Goal: Transaction & Acquisition: Purchase product/service

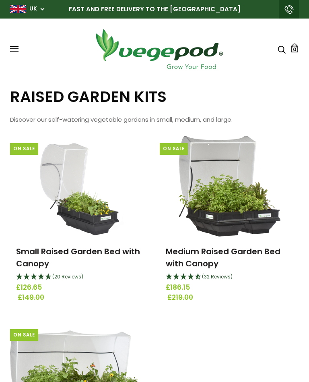
click at [285, 273] on div "(32 Reviews)" at bounding box center [230, 277] width 128 height 10
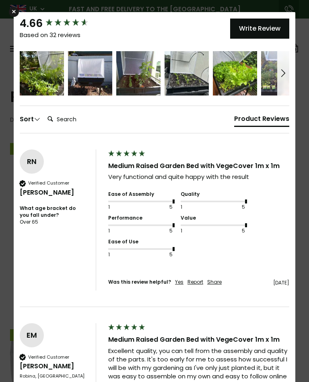
click at [289, 72] on div at bounding box center [284, 73] width 12 height 44
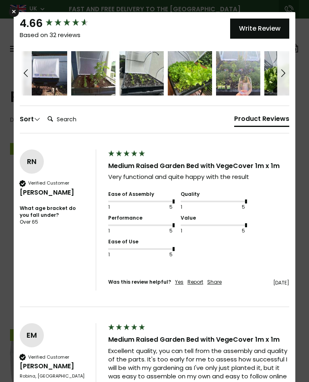
scroll to position [0, 64]
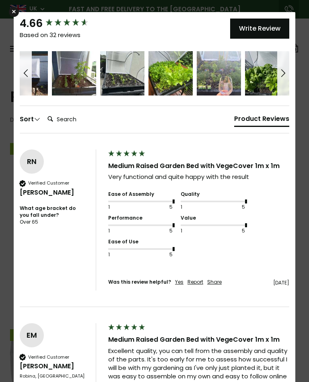
click at [284, 74] on span at bounding box center [284, 73] width 10 height 10
click at [288, 76] on div at bounding box center [284, 73] width 12 height 44
click at [63, 124] on input "Search:" at bounding box center [76, 119] width 64 height 16
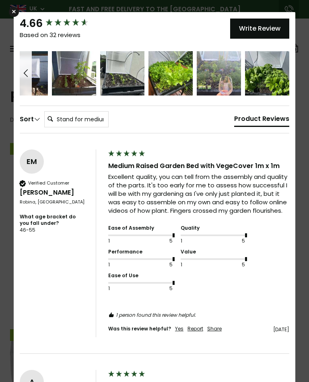
type input "Stand for medium size vegepod"
click at [107, 122] on input "Stand for medium size vegepod" at bounding box center [76, 119] width 64 height 16
click at [34, 122] on div "Sort" at bounding box center [30, 119] width 21 height 9
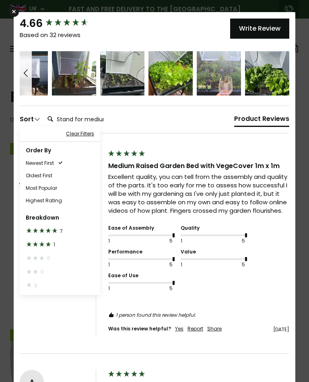
scroll to position [0, 0]
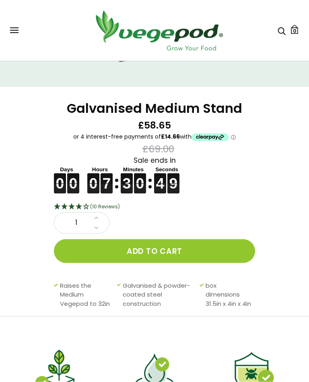
scroll to position [190, 0]
click at [143, 242] on button "Add to cart" at bounding box center [154, 251] width 201 height 24
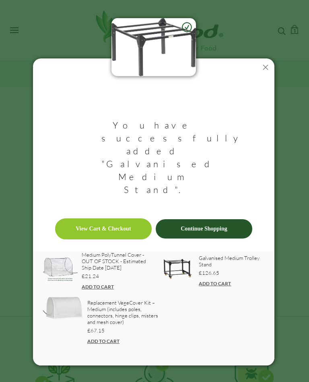
click at [95, 218] on link "View Cart & Checkout" at bounding box center [103, 228] width 97 height 21
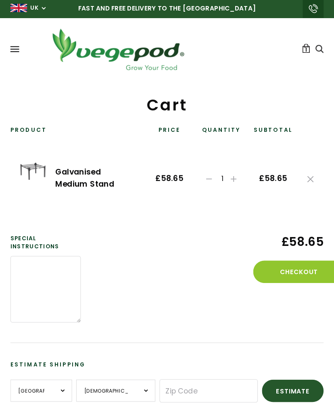
scroll to position [2, 0]
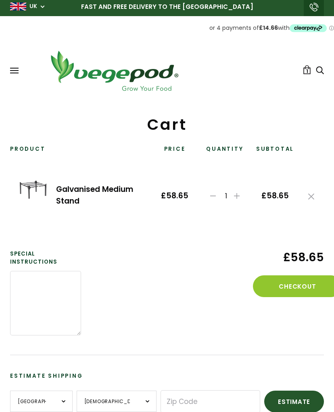
click at [296, 290] on button "Checkout" at bounding box center [297, 286] width 89 height 22
